Goal: Task Accomplishment & Management: Use online tool/utility

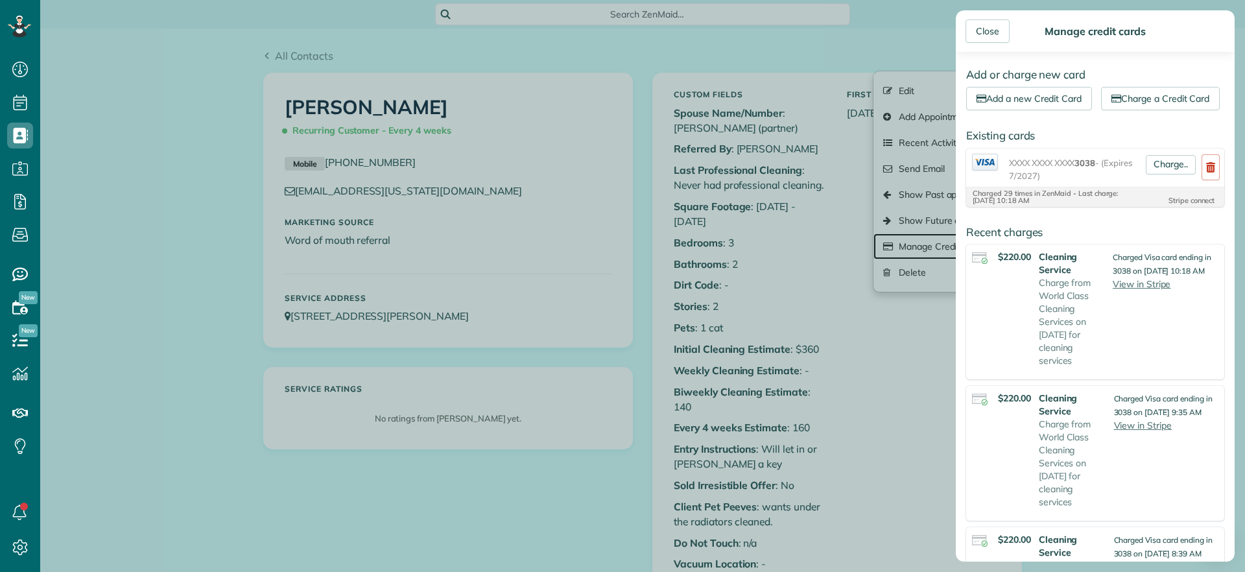
scroll to position [6, 6]
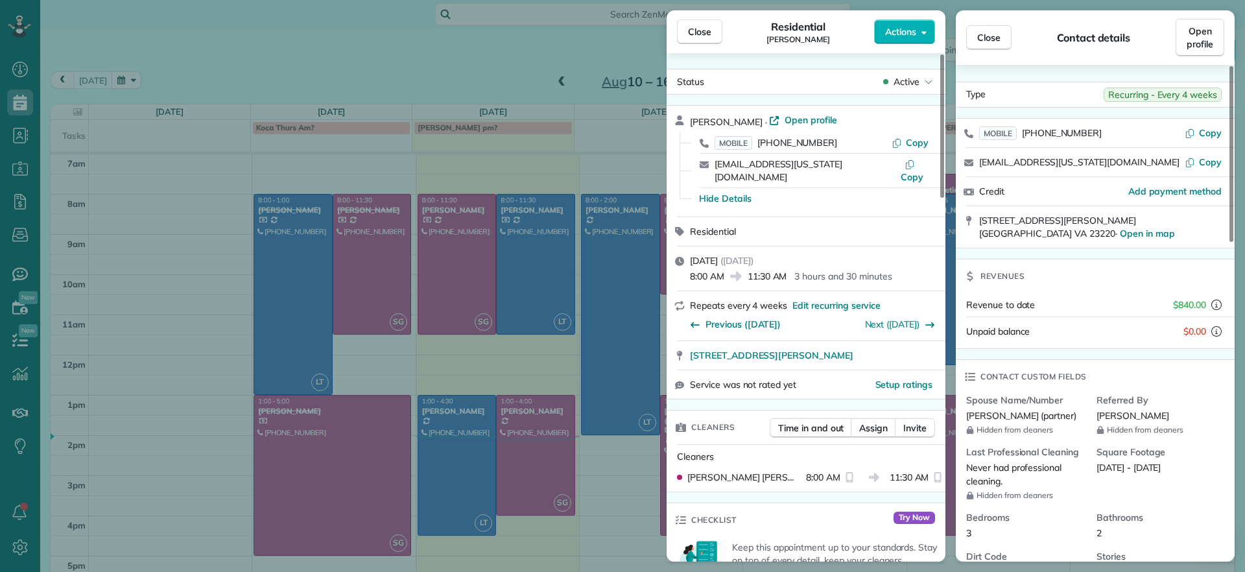
click at [379, 79] on div "Close Residential [PERSON_NAME] Actions Status Active [PERSON_NAME] · Open prof…" at bounding box center [622, 286] width 1245 height 572
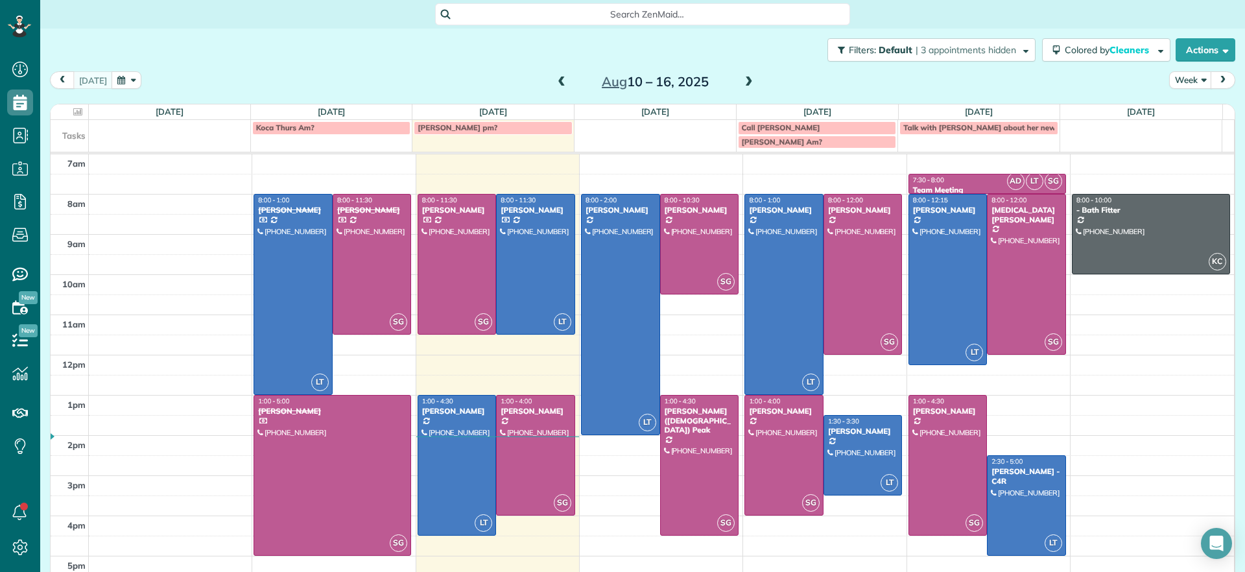
scroll to position [6, 6]
click at [433, 67] on div "Filters: Default | 3 appointments hidden Colored by Cleaners Color by Cleaner C…" at bounding box center [642, 50] width 1205 height 43
click at [689, 39] on div "Filters: Default | 3 appointments hidden Colored by Cleaners Color by Cleaner C…" at bounding box center [642, 50] width 1205 height 43
click at [693, 35] on div "Filters: Default | 3 appointments hidden Colored by Cleaners Color by Cleaner C…" at bounding box center [642, 50] width 1205 height 43
click at [466, 451] on div at bounding box center [457, 465] width 78 height 139
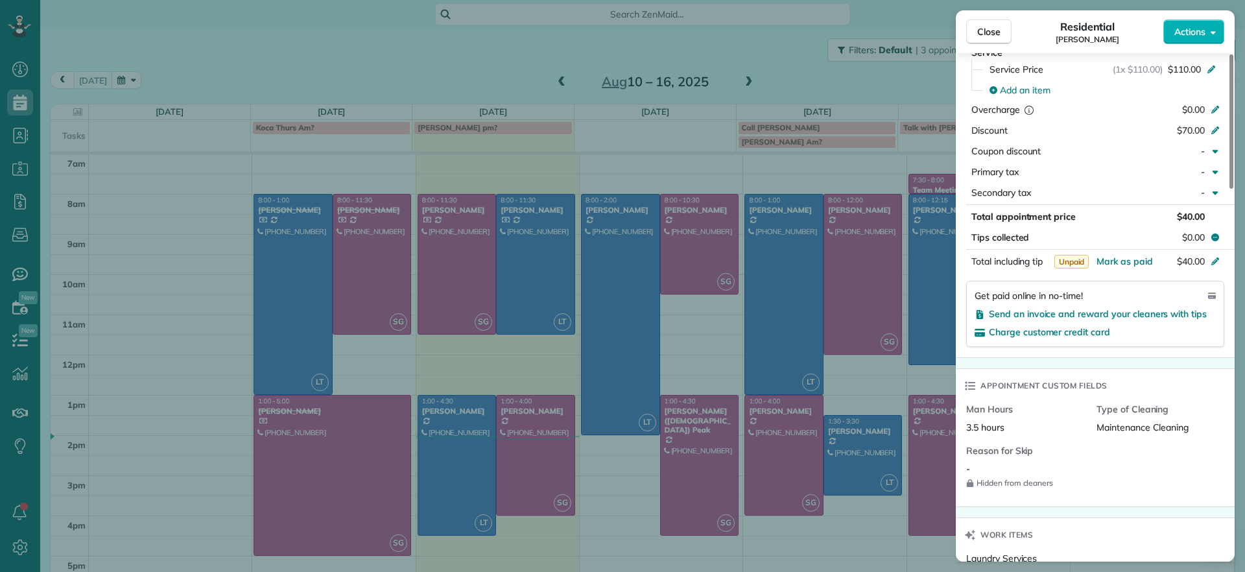
scroll to position [569, 0]
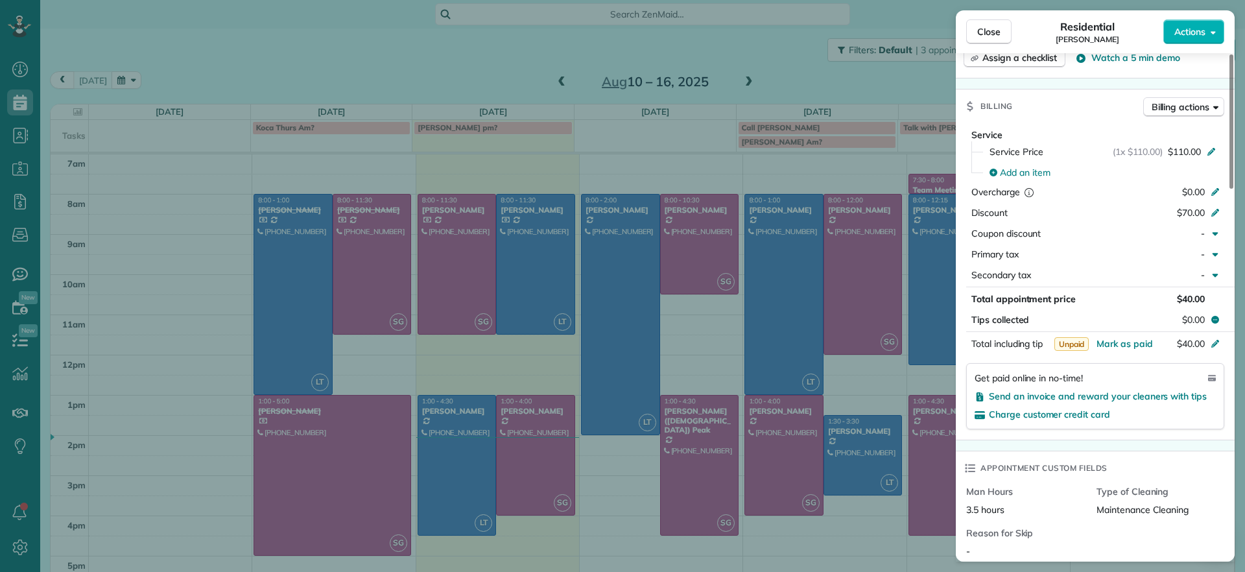
click at [531, 443] on div "Close Residential [PERSON_NAME] Actions Status Active [PERSON_NAME] · Open prof…" at bounding box center [622, 286] width 1245 height 572
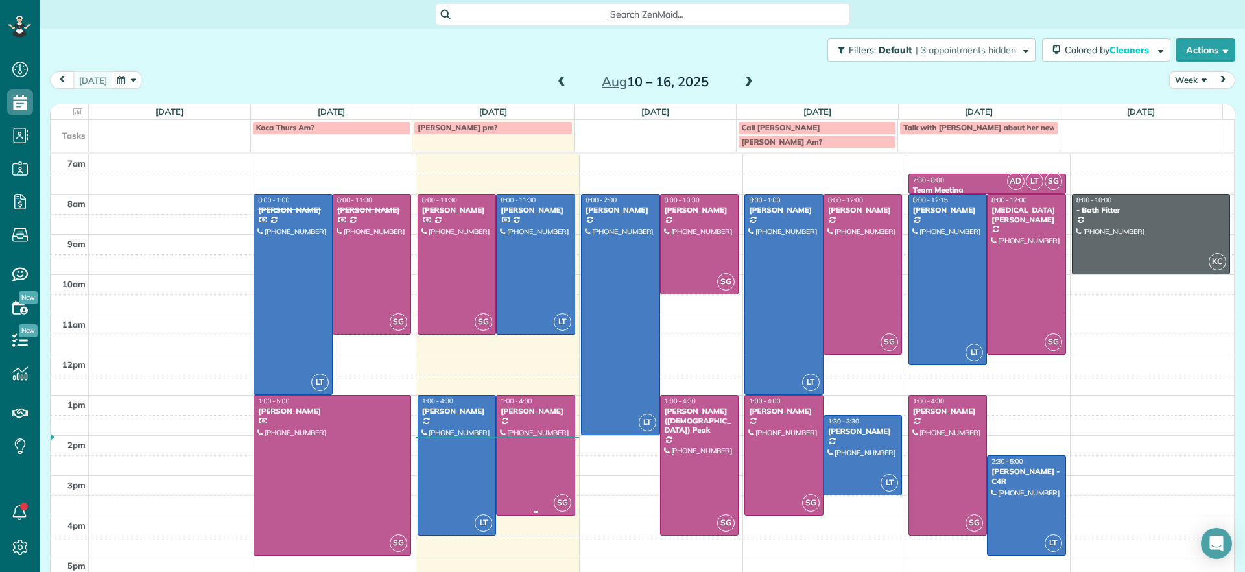
click at [531, 443] on div at bounding box center [536, 455] width 78 height 119
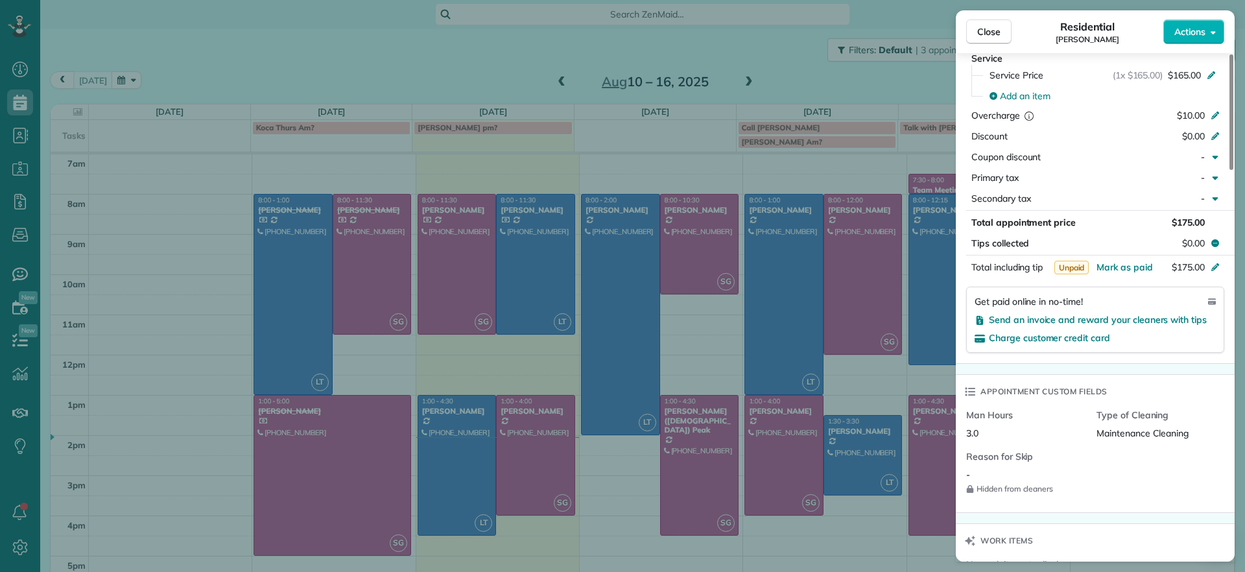
scroll to position [649, 0]
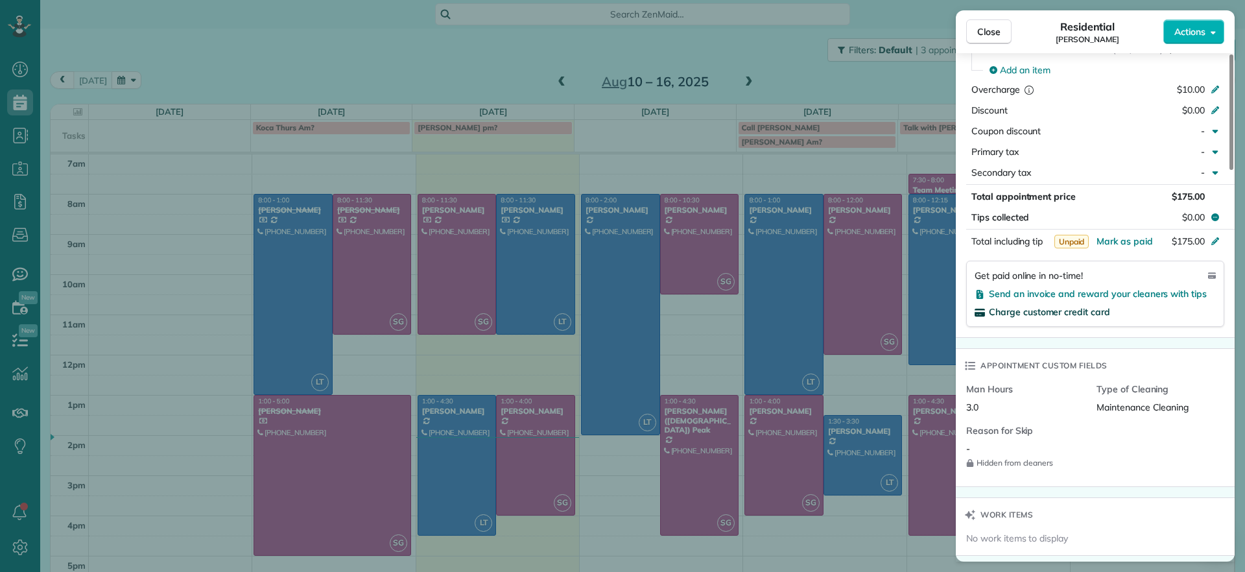
click at [1084, 316] on span "Charge customer credit card" at bounding box center [1049, 312] width 121 height 12
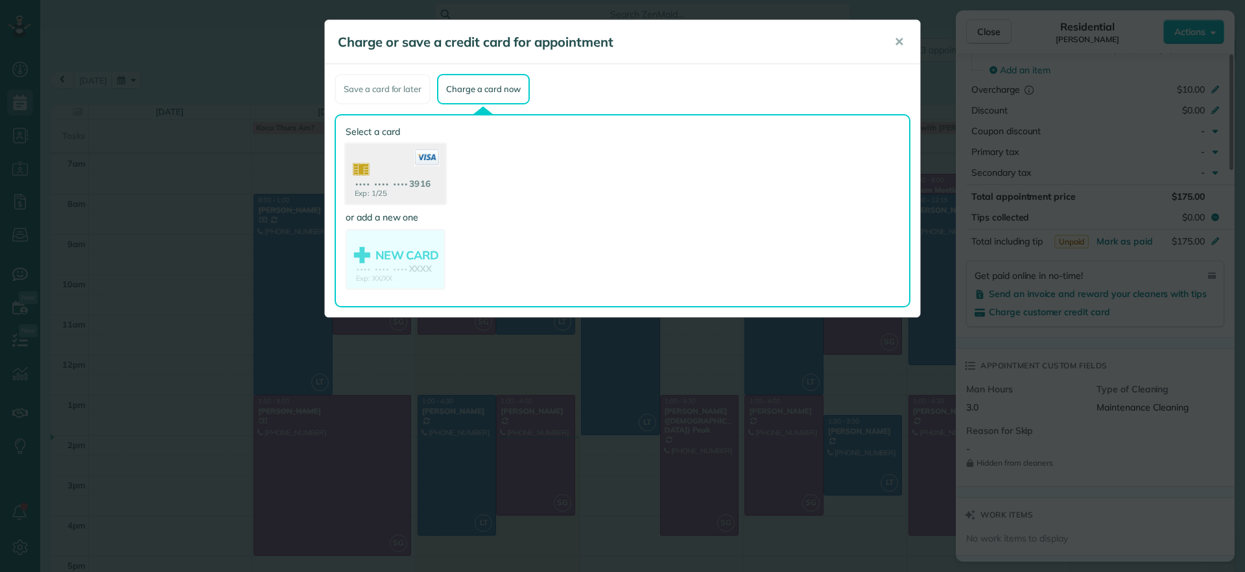
click at [409, 200] on use at bounding box center [396, 175] width 100 height 63
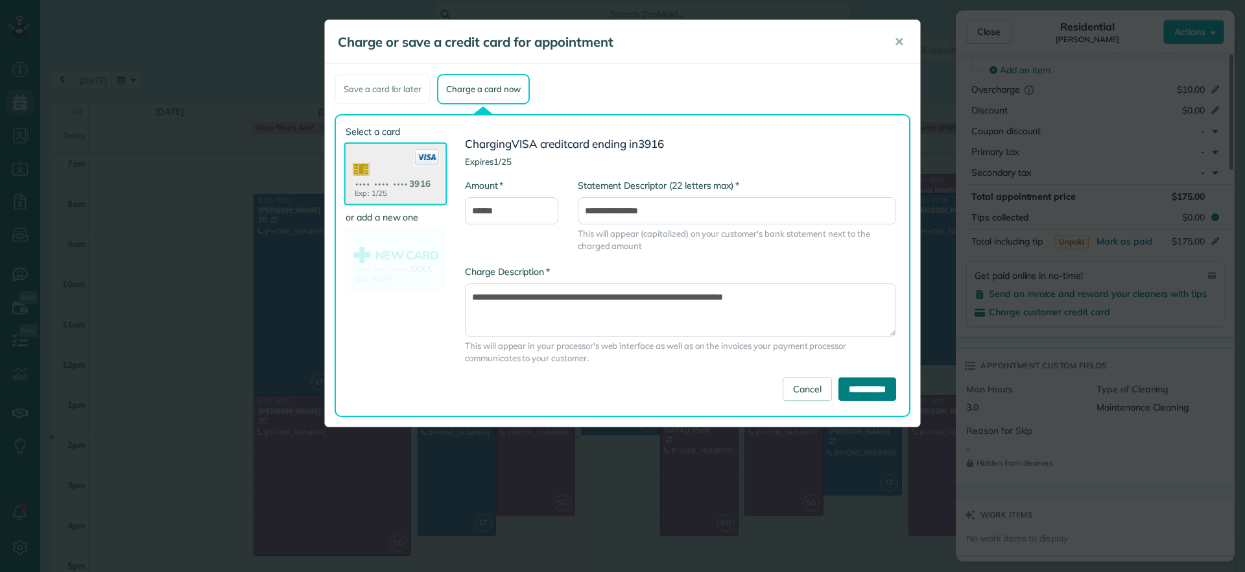
click at [868, 383] on input "**********" at bounding box center [868, 388] width 58 height 23
